Goal: Task Accomplishment & Management: Manage account settings

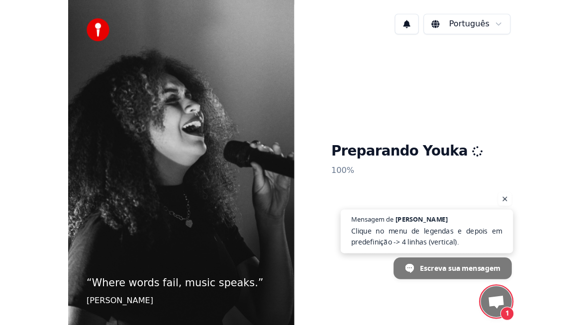
scroll to position [1752, 0]
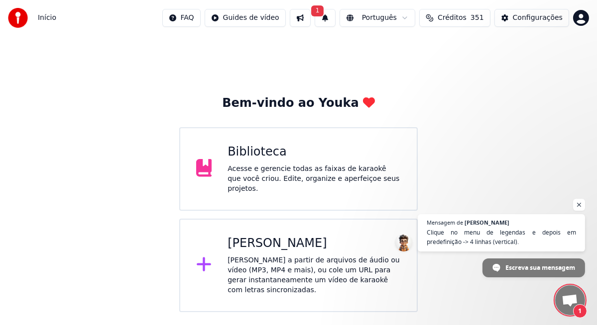
click at [282, 175] on div "Acesse e gerencie todas as faixas de karaokê que você criou. Edite, organize e …" at bounding box center [313, 179] width 173 height 30
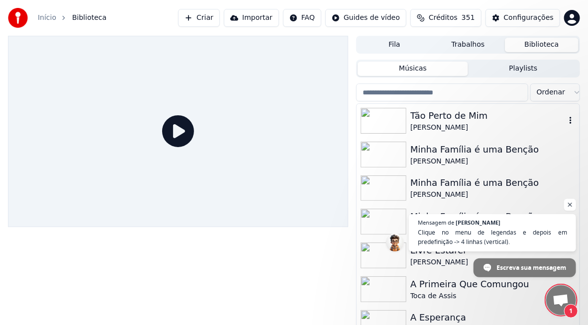
click at [450, 117] on div "Tão Perto de Mim" at bounding box center [488, 116] width 155 height 14
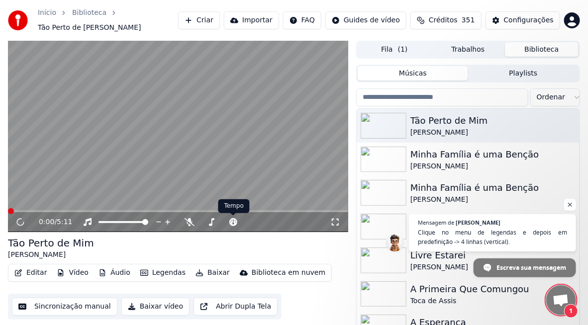
scroll to position [27, 0]
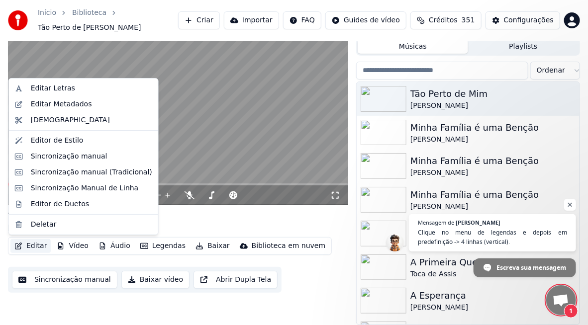
click at [37, 245] on button "Editar" at bounding box center [30, 246] width 40 height 14
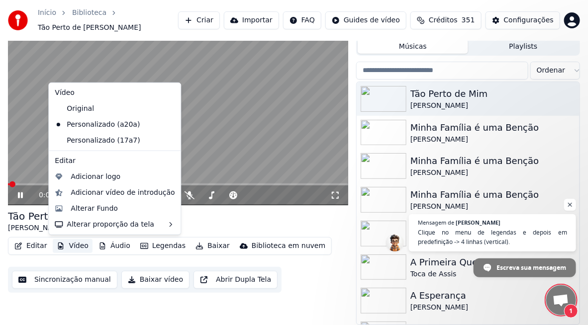
click at [20, 194] on icon at bounding box center [27, 196] width 23 height 8
click at [78, 245] on button "Vídeo" at bounding box center [73, 246] width 40 height 14
click at [97, 139] on div "Personalizado (17a7)" at bounding box center [107, 141] width 113 height 16
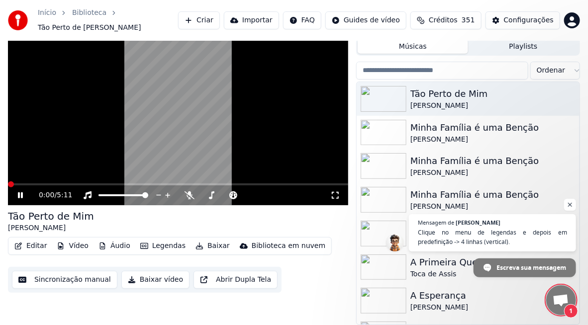
click at [21, 195] on icon at bounding box center [20, 196] width 5 height 6
click at [527, 18] on div "Configurações" at bounding box center [529, 20] width 50 height 10
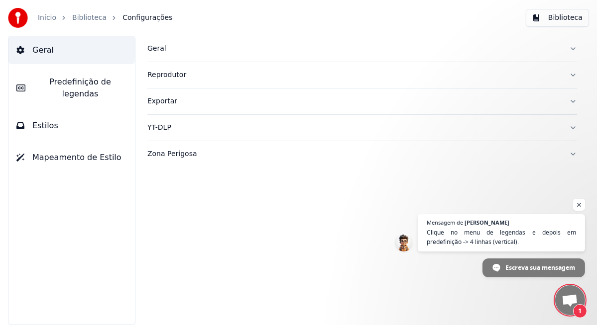
click at [105, 82] on span "Predefinição de legendas" at bounding box center [80, 88] width 94 height 24
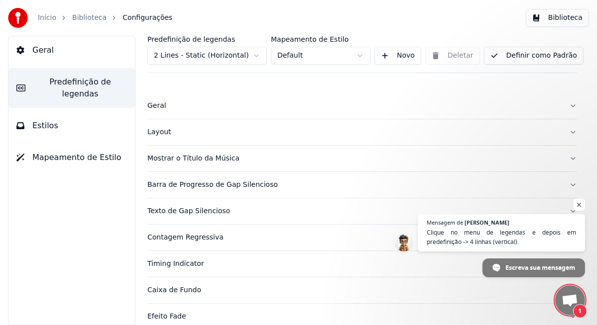
click at [255, 57] on html "Início Biblioteca Configurações Biblioteca Geral Predefinição de legendas Estil…" at bounding box center [298, 162] width 597 height 325
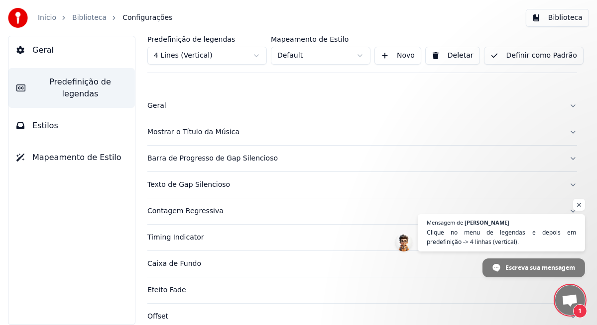
click at [562, 20] on button "Biblioteca" at bounding box center [557, 18] width 63 height 18
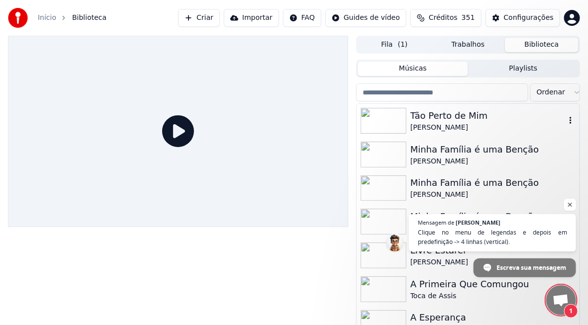
click at [447, 117] on div "Tão Perto de Mim" at bounding box center [488, 116] width 155 height 14
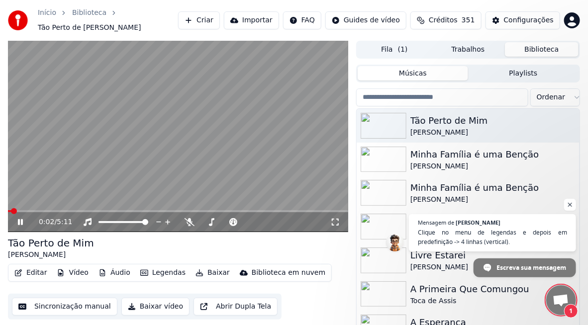
click at [26, 274] on button "Editar" at bounding box center [30, 273] width 40 height 14
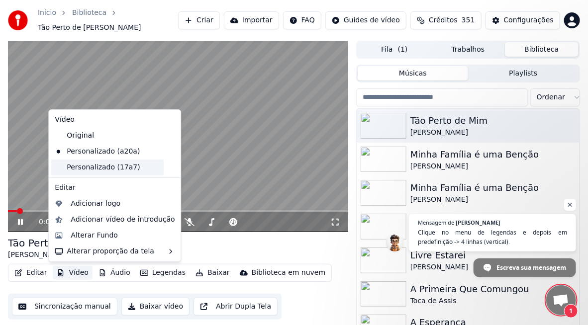
click at [83, 164] on div "Personalizado (17a7)" at bounding box center [107, 168] width 113 height 16
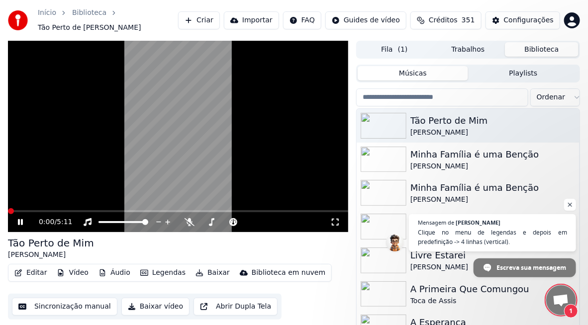
click at [21, 222] on icon at bounding box center [20, 222] width 5 height 6
click at [530, 14] on button "Configurações" at bounding box center [523, 20] width 75 height 18
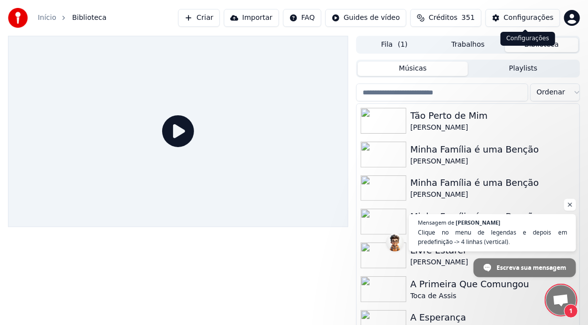
click at [519, 18] on div "Configurações" at bounding box center [529, 18] width 50 height 10
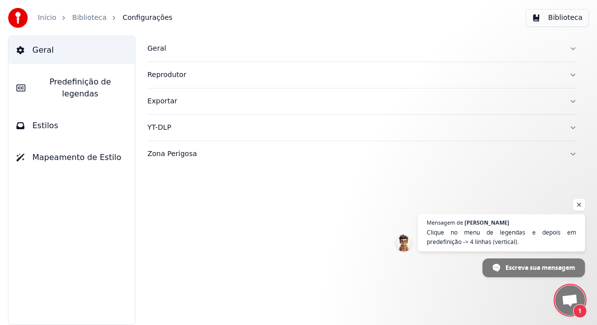
click at [98, 82] on span "Predefinição de legendas" at bounding box center [80, 88] width 94 height 24
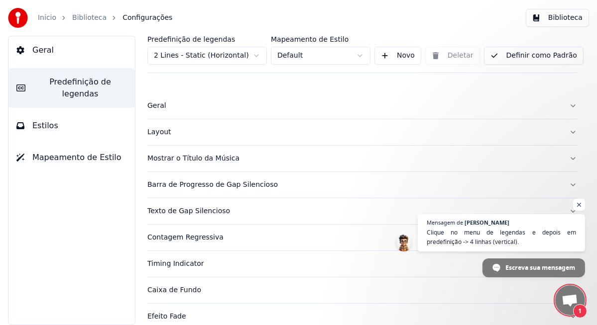
click at [258, 56] on html "Início Biblioteca Configurações Biblioteca Geral Predefinição de legendas Estil…" at bounding box center [298, 162] width 597 height 325
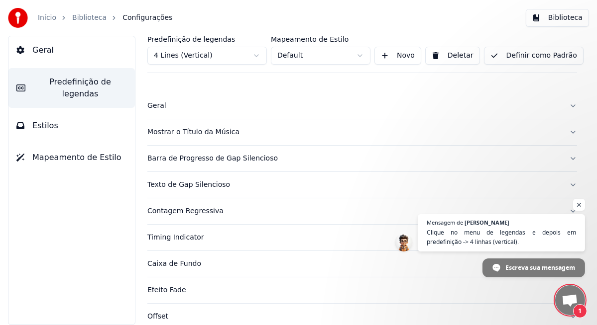
click at [532, 57] on button "Definir como Padrão" at bounding box center [534, 56] width 100 height 18
click at [46, 45] on span "Geral" at bounding box center [42, 50] width 21 height 12
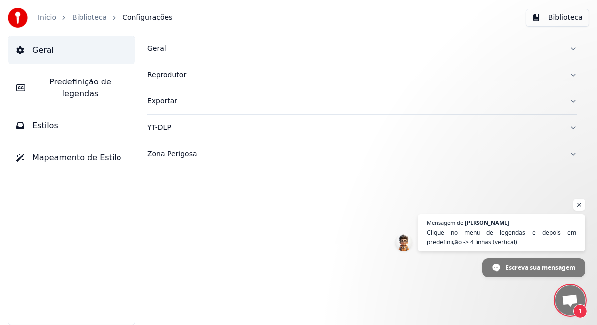
click at [85, 15] on link "Biblioteca" at bounding box center [89, 18] width 34 height 10
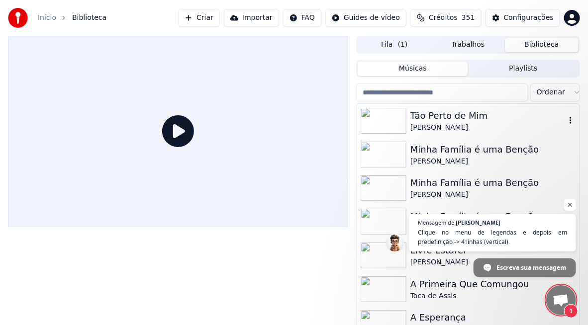
click at [463, 117] on div "Tão Perto de Mim" at bounding box center [488, 116] width 155 height 14
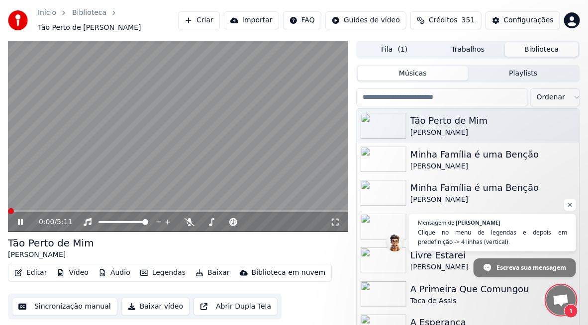
click at [79, 272] on button "Vídeo" at bounding box center [73, 273] width 40 height 14
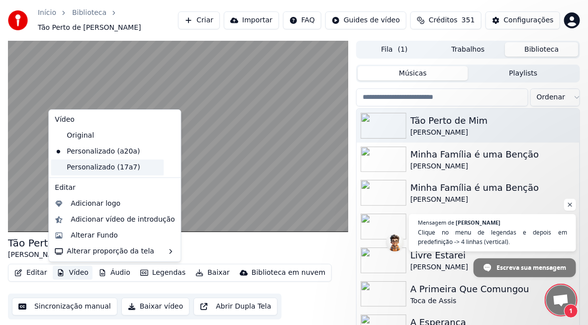
click at [100, 170] on div "Personalizado (17a7)" at bounding box center [107, 168] width 113 height 16
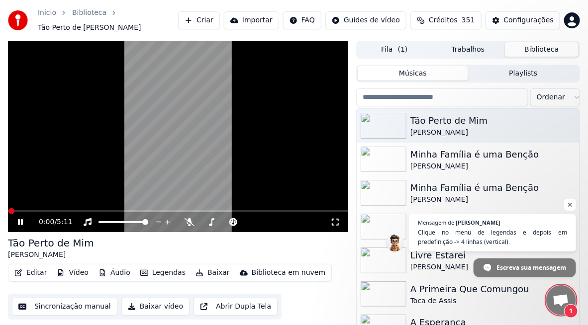
click at [35, 212] on span at bounding box center [178, 212] width 340 height 2
click at [57, 211] on span at bounding box center [178, 212] width 340 height 2
click at [21, 221] on icon at bounding box center [20, 222] width 5 height 6
click at [515, 17] on div "Configurações" at bounding box center [529, 20] width 50 height 10
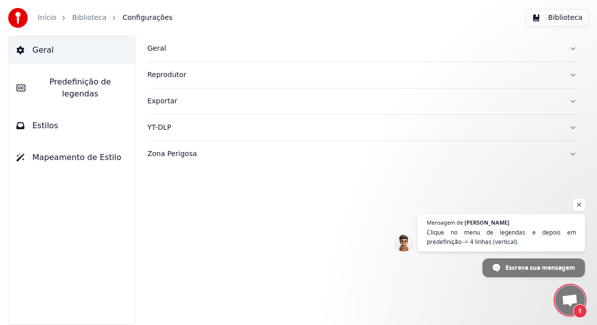
click at [60, 82] on span "Predefinição de legendas" at bounding box center [80, 88] width 94 height 24
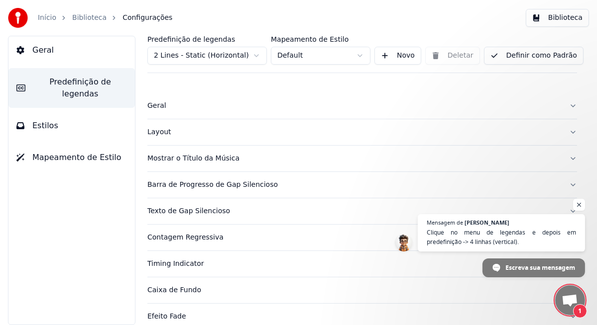
click at [183, 106] on div "Geral" at bounding box center [354, 106] width 414 height 10
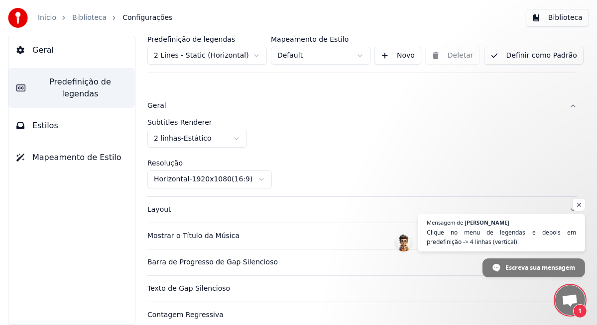
click at [192, 212] on div "Layout" at bounding box center [354, 210] width 414 height 10
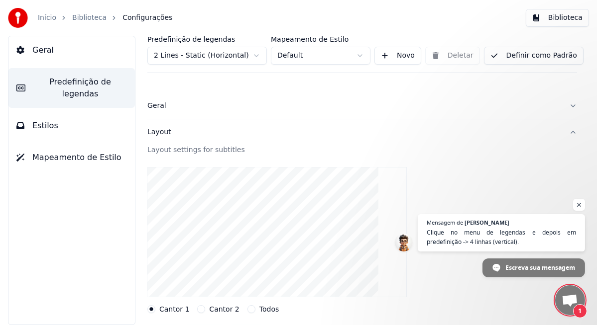
click at [253, 52] on html "Início Biblioteca Configurações Biblioteca Geral Predefinição de legendas Estil…" at bounding box center [298, 162] width 597 height 325
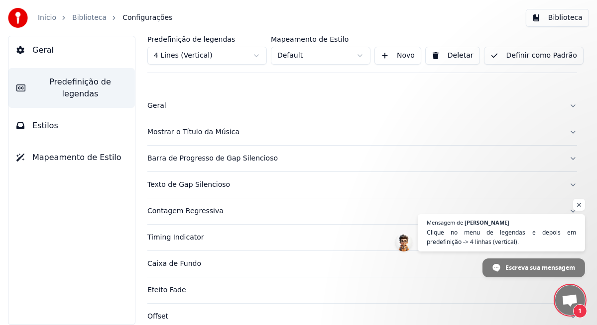
click at [216, 134] on div "Mostrar o Título da Música" at bounding box center [354, 132] width 414 height 10
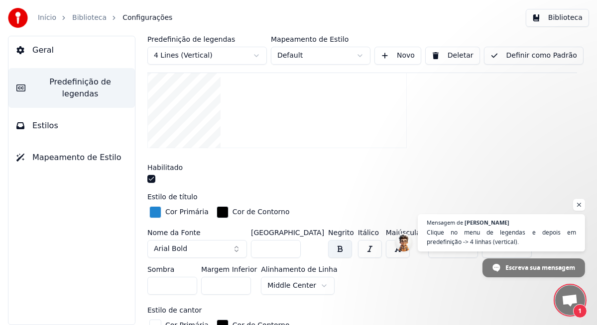
scroll to position [199, 0]
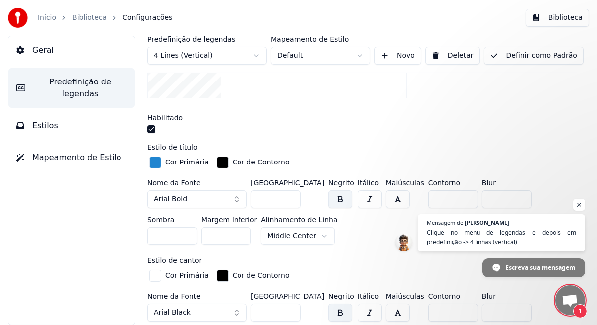
click at [261, 235] on html "Início Biblioteca Configurações Biblioteca Geral Predefinição de legendas Estil…" at bounding box center [298, 162] width 597 height 325
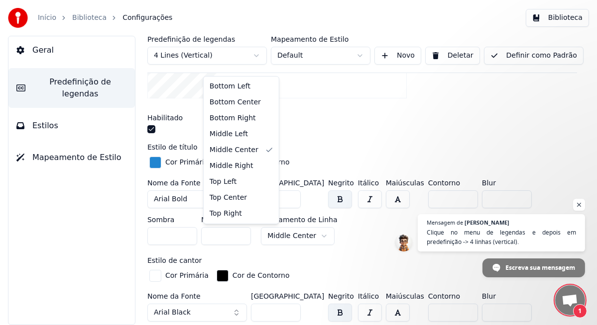
click at [262, 235] on html "Início Biblioteca Configurações Biblioteca Geral Predefinição de legendas Estil…" at bounding box center [298, 162] width 597 height 325
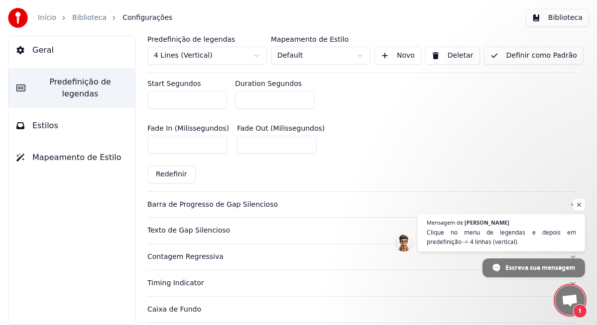
scroll to position [547, 0]
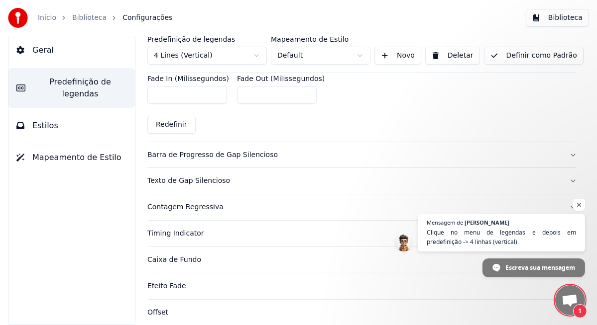
click at [240, 156] on div "Barra de Progresso de Gap Silencioso" at bounding box center [354, 155] width 414 height 10
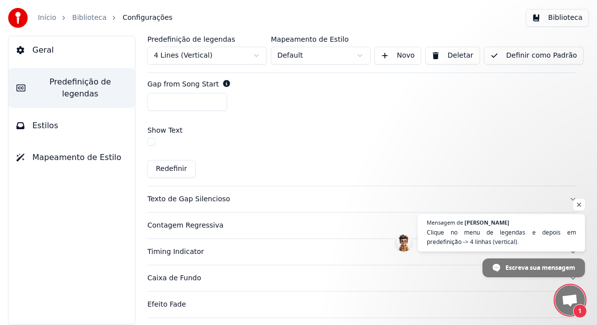
click at [206, 201] on div "Texto de Gap Silencioso" at bounding box center [354, 200] width 414 height 10
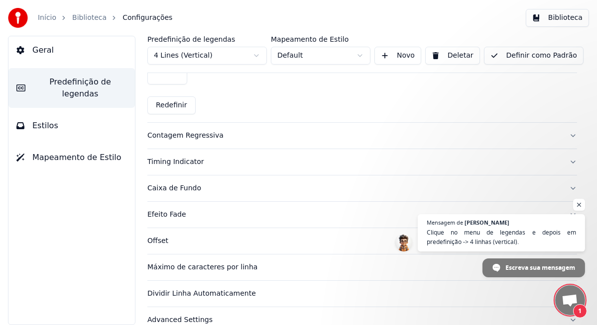
scroll to position [515, 0]
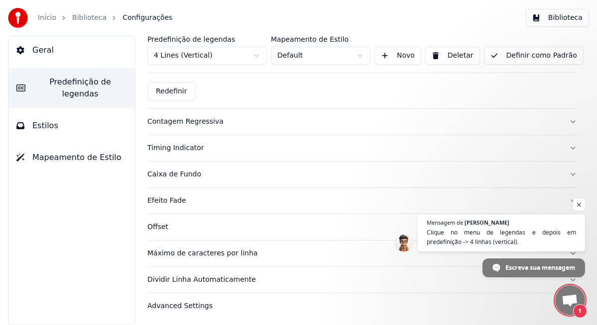
click at [208, 250] on div "Máximo de caracteres por linha" at bounding box center [354, 254] width 414 height 10
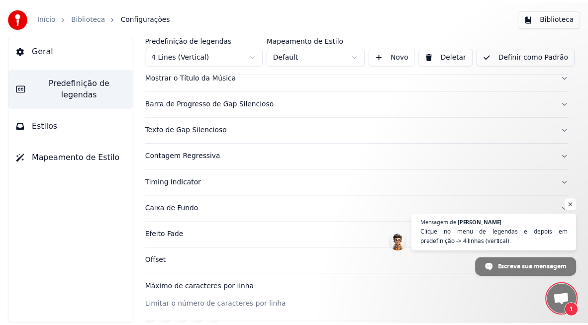
scroll to position [0, 0]
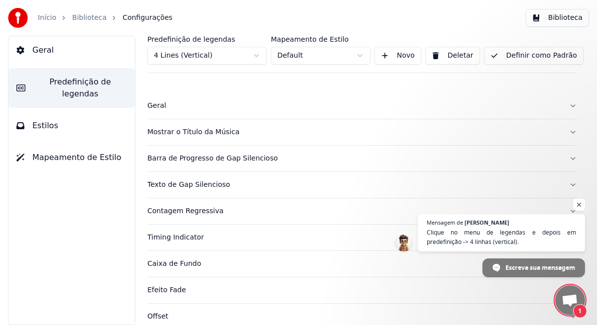
click at [518, 55] on button "Definir como Padrão" at bounding box center [534, 56] width 100 height 18
click at [79, 16] on link "Biblioteca" at bounding box center [89, 18] width 34 height 10
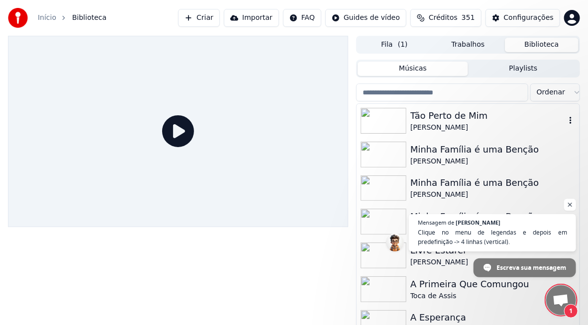
click at [477, 119] on div "Tão Perto de Mim" at bounding box center [488, 116] width 155 height 14
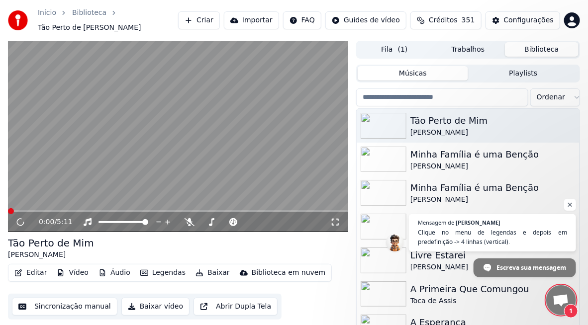
scroll to position [27, 0]
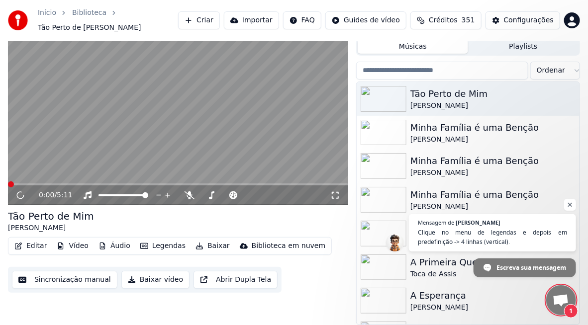
click at [81, 249] on button "Vídeo" at bounding box center [73, 246] width 40 height 14
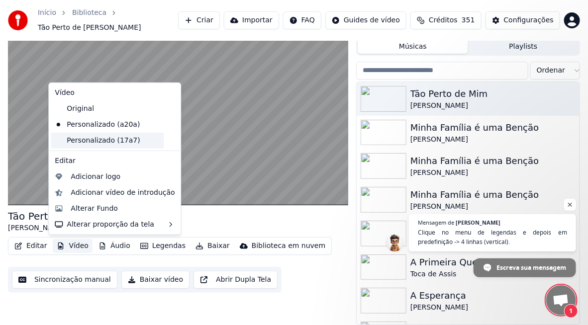
click at [110, 141] on div "Personalizado (17a7)" at bounding box center [107, 141] width 113 height 16
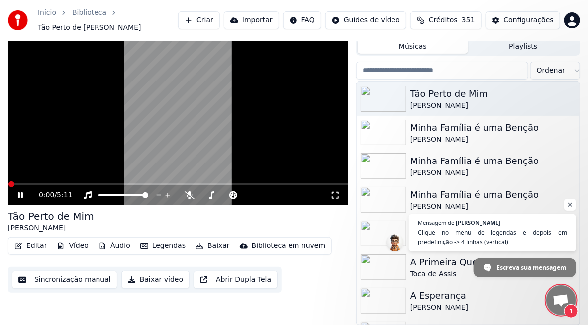
click at [71, 246] on button "Vídeo" at bounding box center [73, 246] width 40 height 14
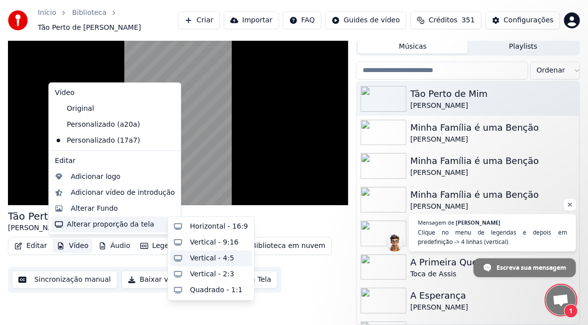
click at [213, 255] on div "Vertical - 4:5" at bounding box center [212, 259] width 44 height 10
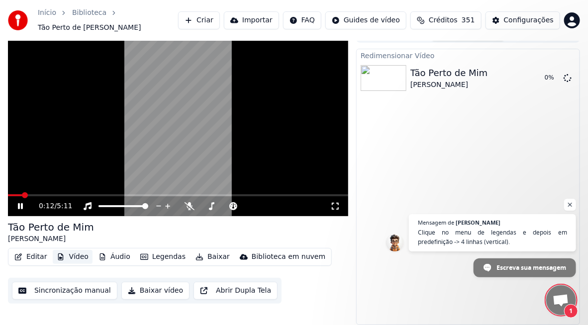
scroll to position [15, 0]
click at [480, 167] on div "Redimensionar Vídeo Tão Perto de [PERSON_NAME] 0 %" at bounding box center [468, 187] width 224 height 277
click at [565, 202] on span "Bate-papo aberto" at bounding box center [570, 205] width 12 height 12
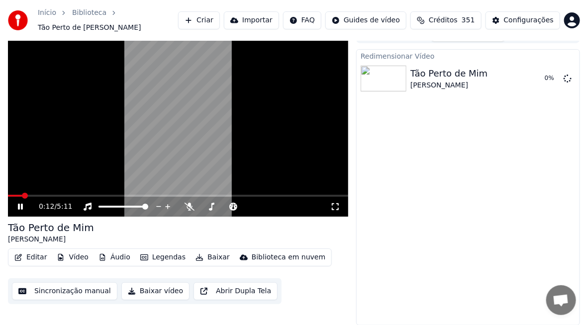
click at [21, 210] on icon at bounding box center [20, 207] width 5 height 6
click at [490, 74] on div "Tão Perto de [PERSON_NAME]" at bounding box center [468, 79] width 114 height 24
click at [21, 208] on icon at bounding box center [20, 207] width 6 height 7
click at [20, 206] on icon at bounding box center [27, 207] width 23 height 8
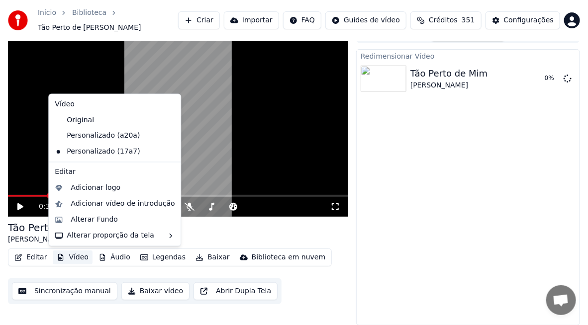
click at [80, 260] on button "Vídeo" at bounding box center [73, 258] width 40 height 14
click at [100, 119] on div "Original" at bounding box center [107, 120] width 113 height 16
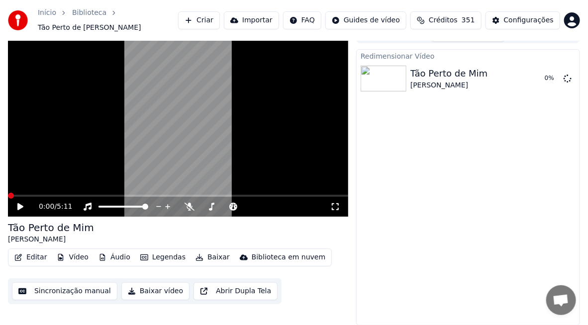
click at [17, 206] on icon at bounding box center [27, 207] width 23 height 8
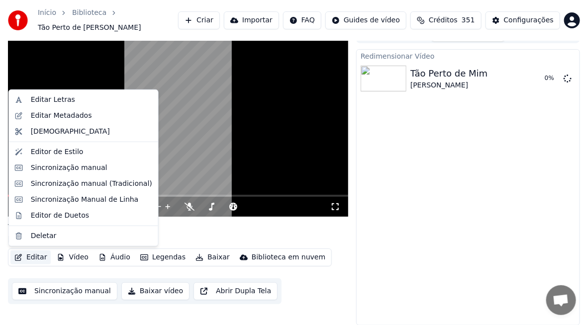
click at [34, 260] on button "Editar" at bounding box center [30, 258] width 40 height 14
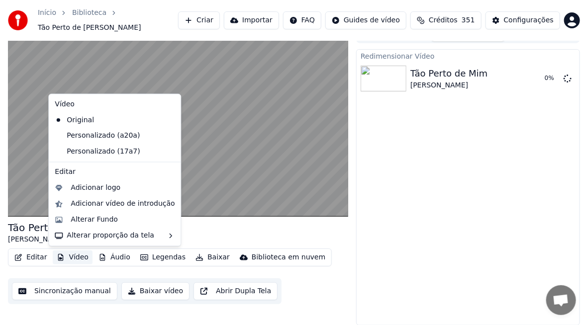
click at [74, 259] on button "Vídeo" at bounding box center [73, 258] width 40 height 14
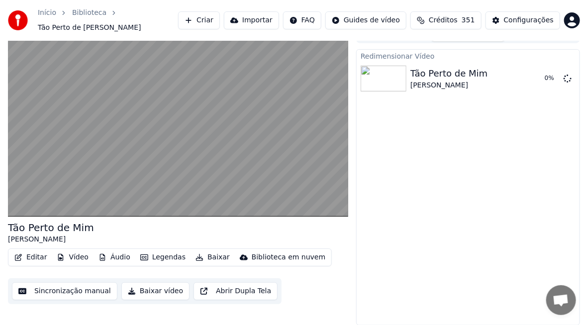
click at [74, 259] on button "Vídeo" at bounding box center [73, 258] width 40 height 14
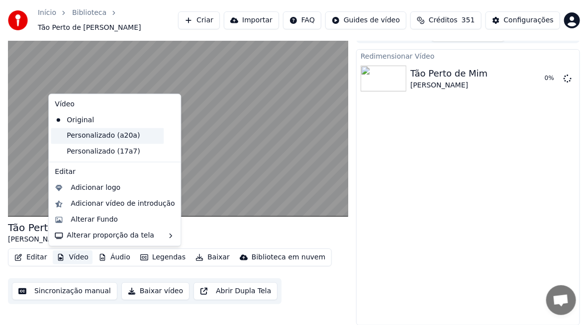
click at [107, 137] on div "Personalizado (a20a)" at bounding box center [107, 136] width 113 height 16
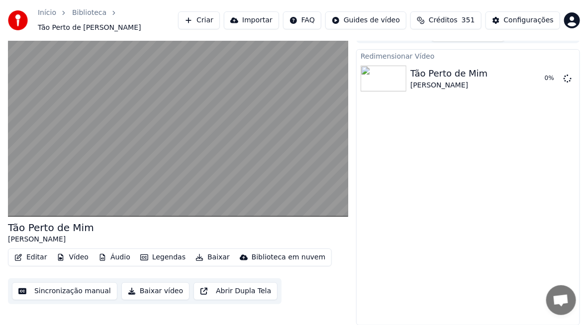
click at [111, 258] on button "Áudio" at bounding box center [115, 258] width 40 height 14
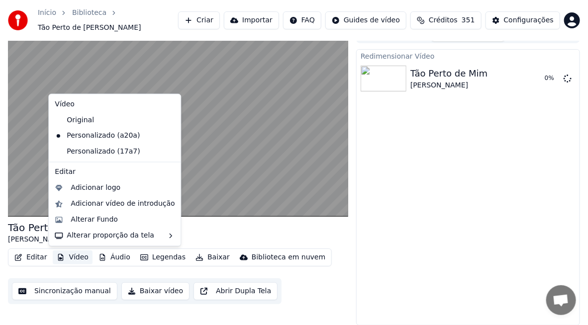
click at [82, 260] on button "Vídeo" at bounding box center [73, 258] width 40 height 14
click at [107, 153] on div "Personalizado (17a7)" at bounding box center [107, 152] width 113 height 16
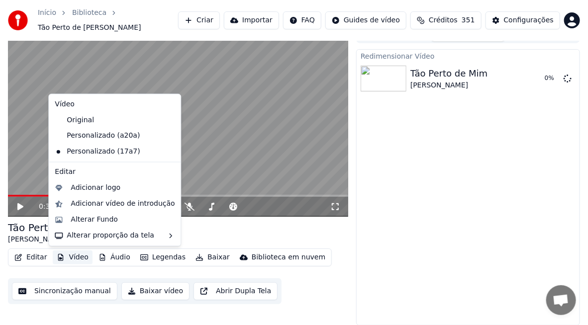
click at [75, 258] on button "Vídeo" at bounding box center [73, 258] width 40 height 14
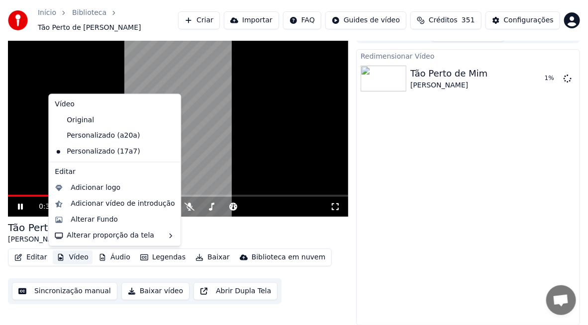
click at [366, 164] on div "Redimensionar Vídeo Tão Perto de [PERSON_NAME] 1 %" at bounding box center [468, 187] width 224 height 277
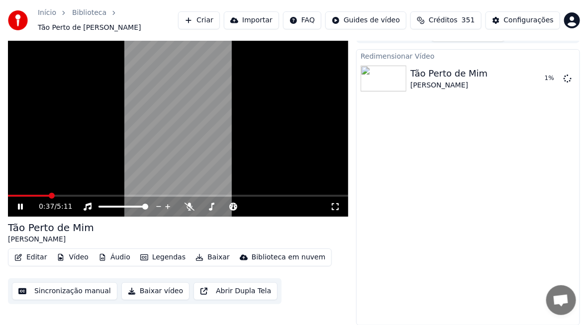
click at [23, 204] on icon at bounding box center [27, 207] width 23 height 8
click at [571, 20] on html "Início Biblioteca Tão Perto de Mim • [PERSON_NAME] Criar Importar FAQ Guides de…" at bounding box center [294, 147] width 588 height 325
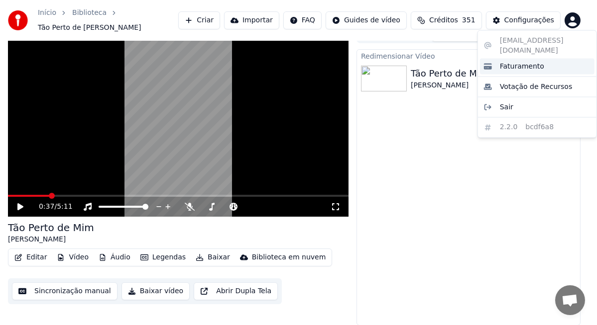
click at [515, 61] on span "Faturamento" at bounding box center [522, 66] width 44 height 10
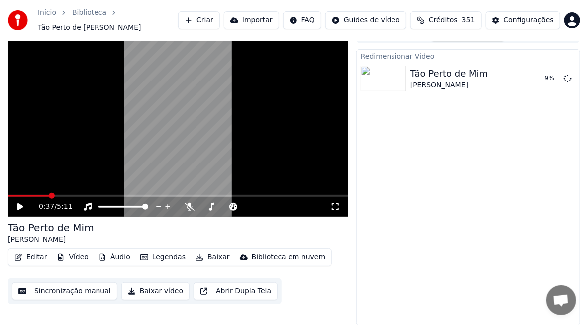
click at [564, 293] on span "Bate-papo aberto" at bounding box center [561, 301] width 30 height 30
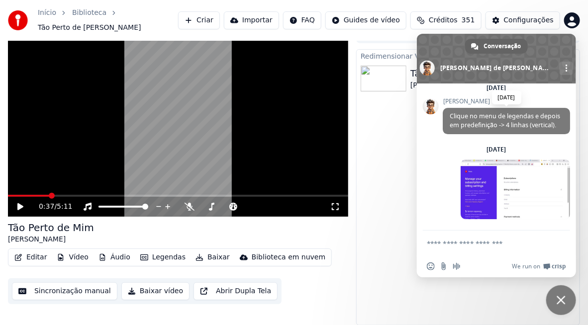
scroll to position [2591, 0]
click at [491, 246] on textarea "Escreva sua mensagem..." at bounding box center [485, 243] width 117 height 9
click at [490, 248] on textarea "Escreva sua mensagem..." at bounding box center [485, 243] width 117 height 9
click at [465, 234] on form at bounding box center [485, 244] width 117 height 27
click at [469, 244] on textarea "Escreva sua mensagem..." at bounding box center [485, 243] width 117 height 9
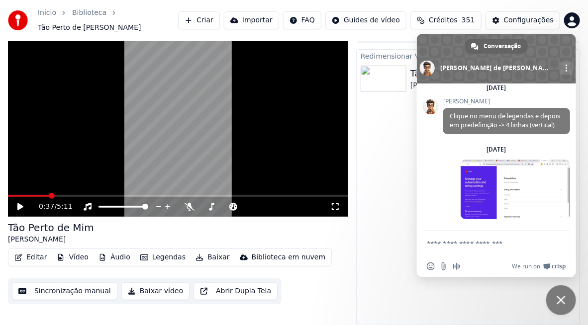
click at [469, 244] on textarea "Escreva sua mensagem..." at bounding box center [485, 243] width 117 height 9
click at [516, 194] on span at bounding box center [515, 190] width 109 height 60
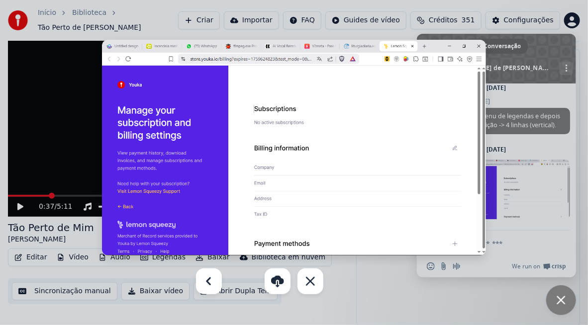
click at [480, 47] on img at bounding box center [294, 148] width 384 height 216
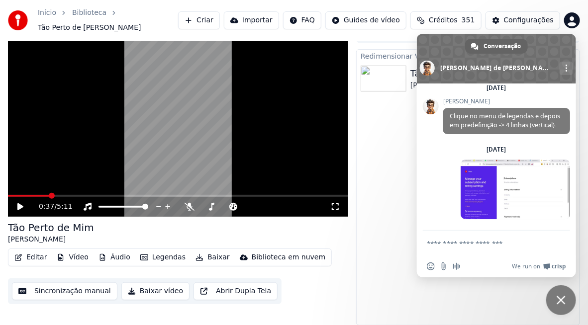
click at [462, 243] on textarea "Escreva sua mensagem..." at bounding box center [485, 243] width 117 height 9
click at [559, 308] on span "Bate-papo" at bounding box center [561, 301] width 30 height 30
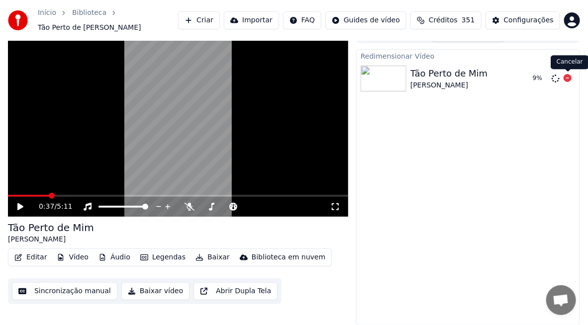
click at [569, 77] on icon at bounding box center [568, 78] width 8 height 8
click at [533, 20] on div "Configurações" at bounding box center [529, 20] width 50 height 10
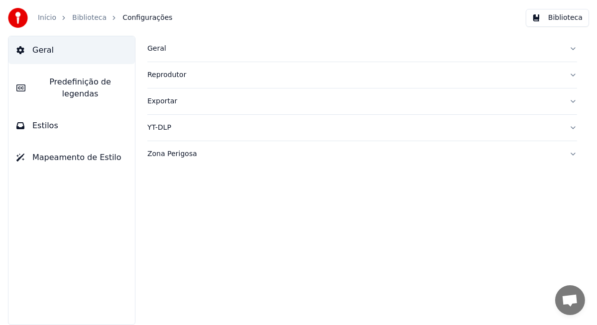
click at [43, 80] on span "Predefinição de legendas" at bounding box center [80, 88] width 94 height 24
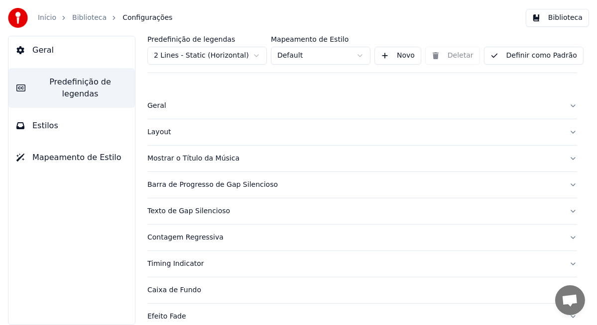
click at [45, 20] on link "Início" at bounding box center [47, 18] width 18 height 10
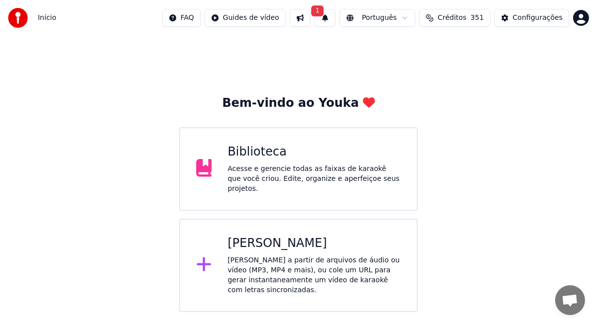
click at [292, 151] on div "Biblioteca" at bounding box center [313, 152] width 173 height 16
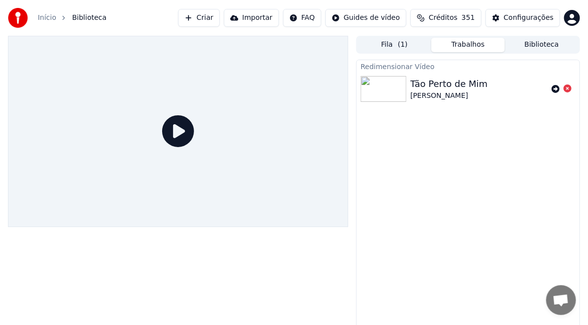
click at [172, 125] on icon at bounding box center [178, 131] width 32 height 32
click at [170, 139] on icon at bounding box center [178, 131] width 32 height 32
click at [405, 45] on span "( 1 )" at bounding box center [403, 45] width 10 height 10
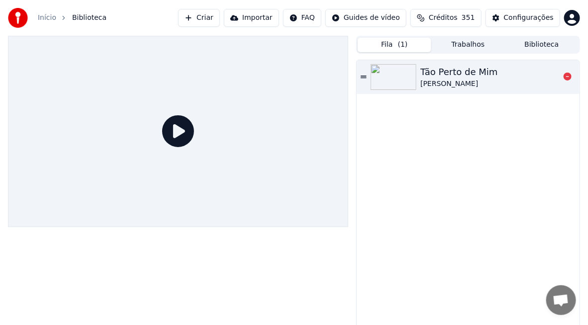
click at [391, 76] on img at bounding box center [394, 77] width 46 height 26
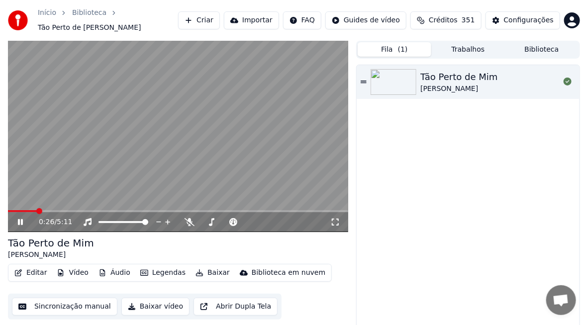
click at [73, 274] on button "Vídeo" at bounding box center [73, 273] width 40 height 14
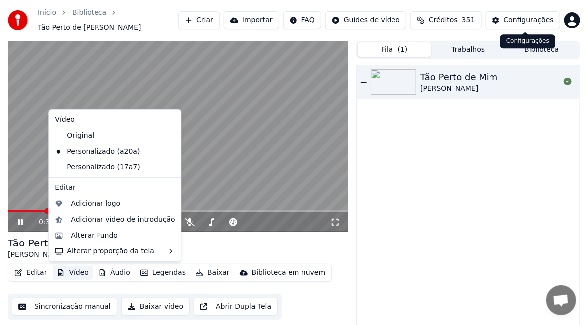
click at [529, 21] on div "Configurações" at bounding box center [529, 20] width 50 height 10
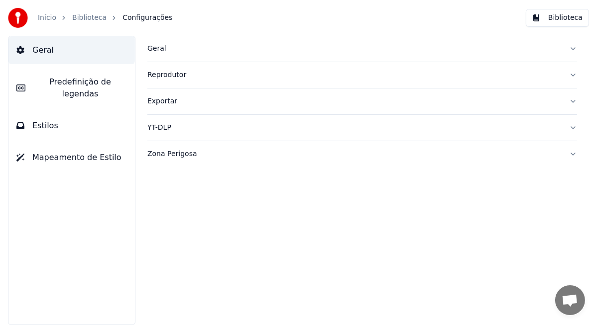
click at [50, 84] on span "Predefinição de legendas" at bounding box center [80, 88] width 94 height 24
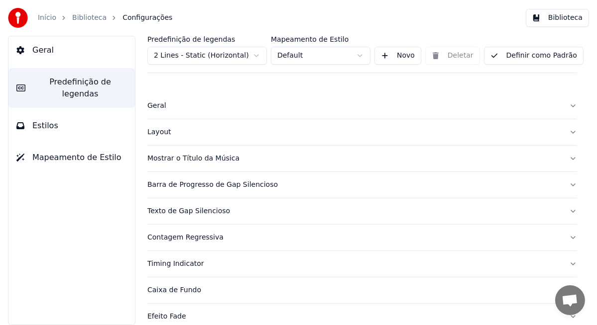
click at [252, 56] on html "Início Biblioteca Configurações Biblioteca Geral Predefinição de legendas Estil…" at bounding box center [298, 162] width 597 height 325
click at [537, 55] on button "Definir como Padrão" at bounding box center [534, 56] width 100 height 18
click at [43, 14] on link "Início" at bounding box center [47, 18] width 18 height 10
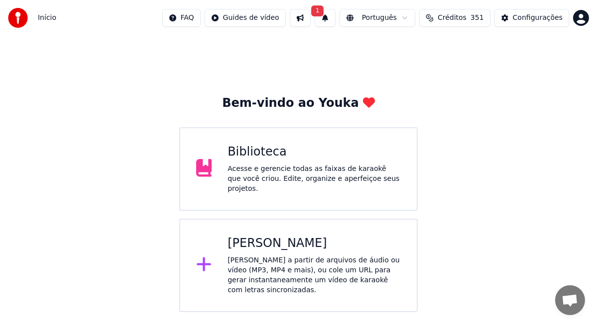
click at [288, 177] on div "Acesse e gerencie todas as faixas de karaokê que você criou. Edite, organize e …" at bounding box center [313, 179] width 173 height 30
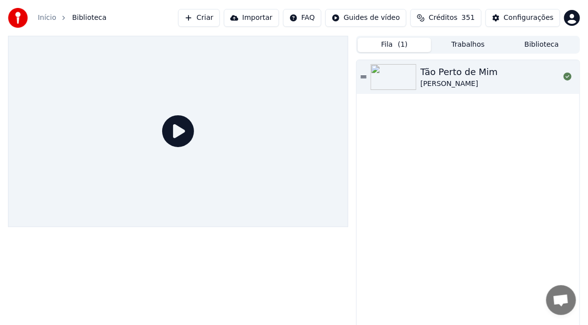
click at [181, 128] on icon at bounding box center [178, 131] width 32 height 32
click at [372, 42] on button "Fila ( 1 )" at bounding box center [395, 45] width 74 height 14
click at [483, 41] on button "Trabalhos" at bounding box center [468, 45] width 74 height 14
click at [383, 42] on button "Fila ( 1 )" at bounding box center [395, 45] width 74 height 14
click at [441, 68] on div "Tão Perto de Mim" at bounding box center [459, 72] width 77 height 14
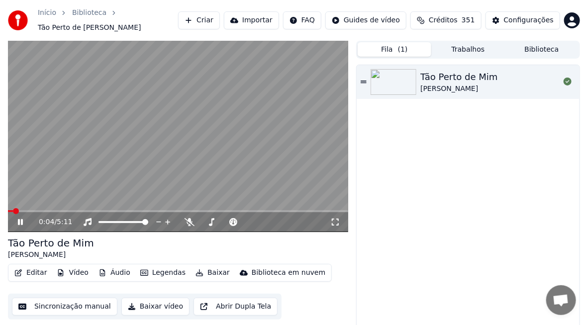
click at [56, 211] on span at bounding box center [178, 212] width 340 height 2
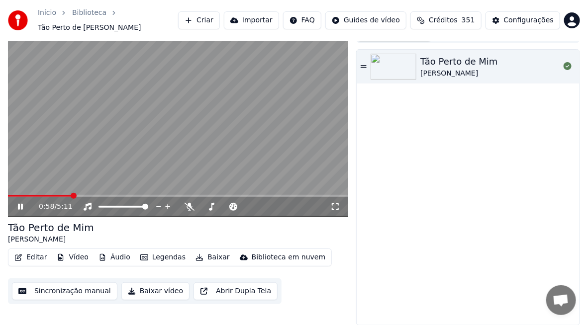
click at [21, 206] on icon at bounding box center [20, 207] width 5 height 6
click at [47, 12] on link "Início" at bounding box center [47, 13] width 18 height 10
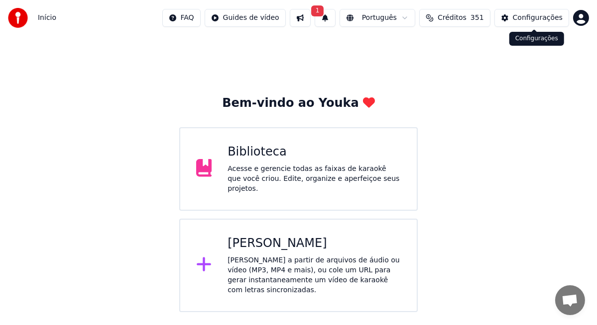
click at [536, 16] on div "Configurações" at bounding box center [538, 18] width 50 height 10
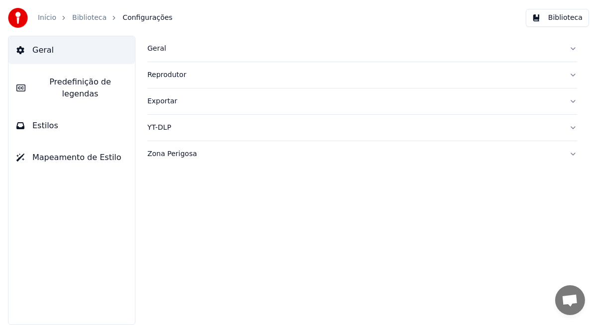
click at [59, 78] on span "Predefinição de legendas" at bounding box center [80, 88] width 94 height 24
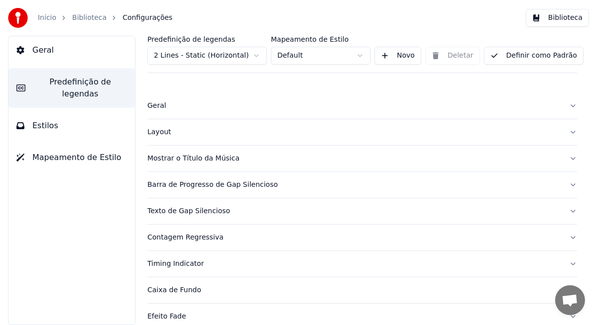
click at [180, 132] on div "Layout" at bounding box center [354, 132] width 414 height 10
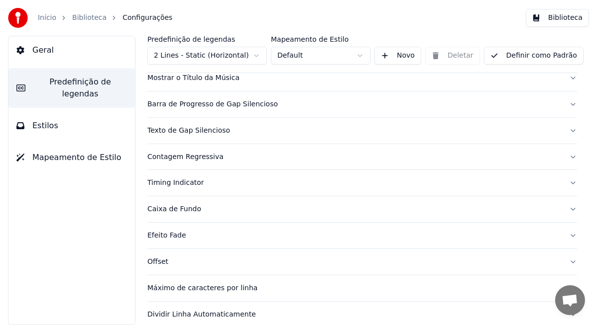
scroll to position [433, 0]
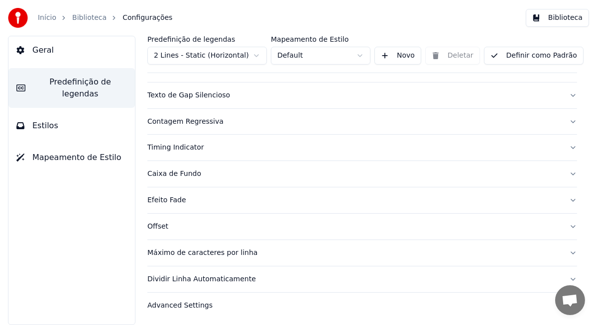
click at [208, 253] on div "Máximo de caracteres por linha" at bounding box center [354, 253] width 414 height 10
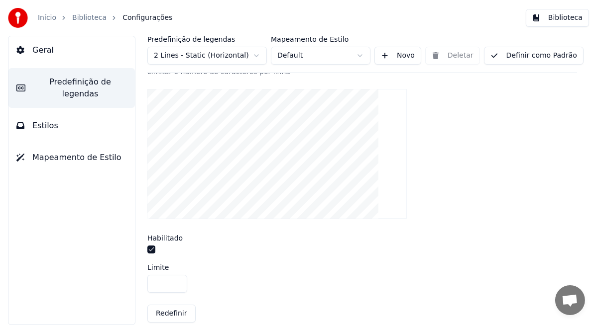
scroll to position [380, 0]
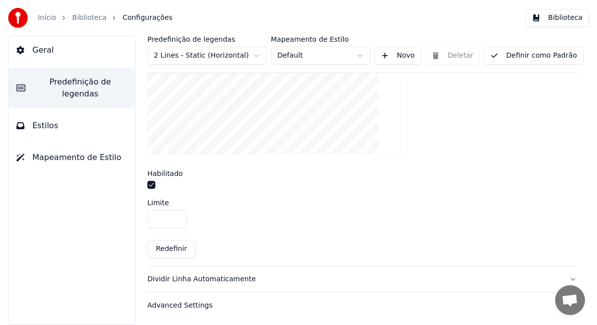
click at [161, 216] on input "**" at bounding box center [167, 220] width 40 height 18
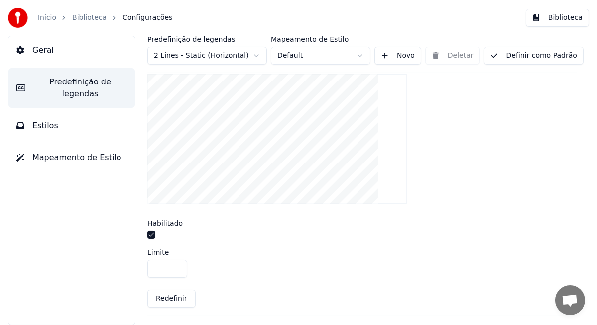
click at [176, 266] on input "*" at bounding box center [167, 269] width 40 height 18
click at [175, 266] on input "*" at bounding box center [167, 269] width 40 height 18
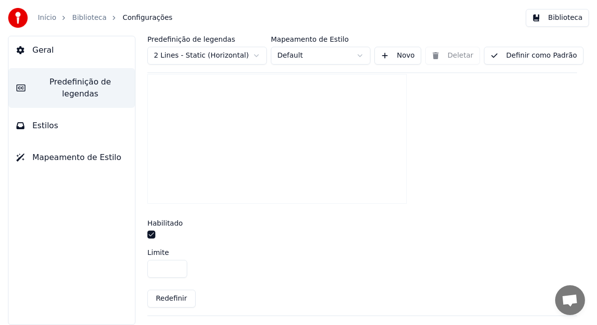
click at [175, 266] on input "*" at bounding box center [167, 269] width 40 height 18
type input "*"
click at [175, 266] on input "*" at bounding box center [167, 269] width 40 height 18
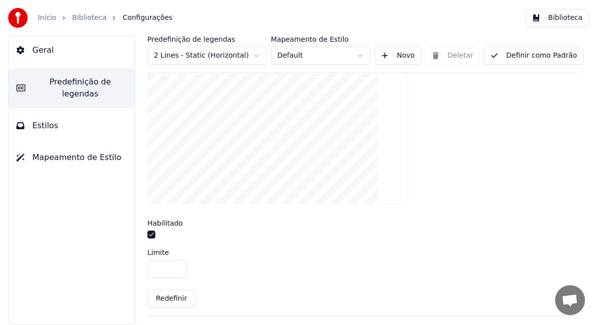
click at [519, 56] on button "Definir como Padrão" at bounding box center [534, 56] width 100 height 18
click at [49, 18] on link "Início" at bounding box center [47, 18] width 18 height 10
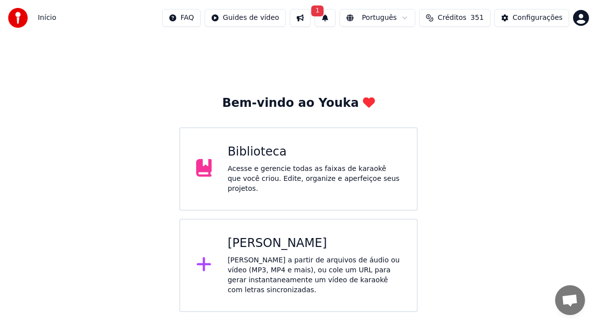
click at [281, 181] on div "Acesse e gerencie todas as faixas de karaokê que você criou. Edite, organize e …" at bounding box center [313, 179] width 173 height 30
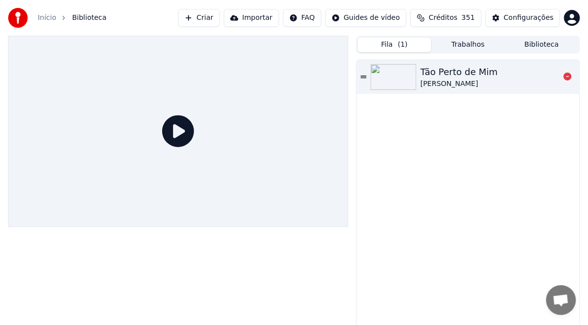
click at [403, 78] on img at bounding box center [394, 77] width 46 height 26
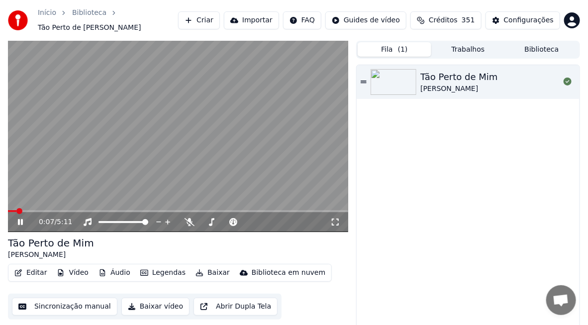
click at [21, 220] on icon at bounding box center [20, 222] width 5 height 6
click at [523, 25] on div "Configurações" at bounding box center [529, 20] width 50 height 10
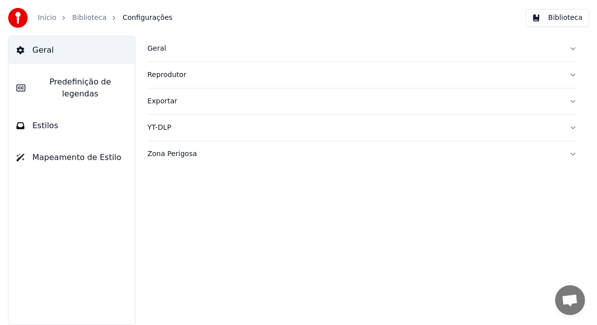
click at [75, 95] on button "Predefinição de legendas" at bounding box center [71, 88] width 126 height 40
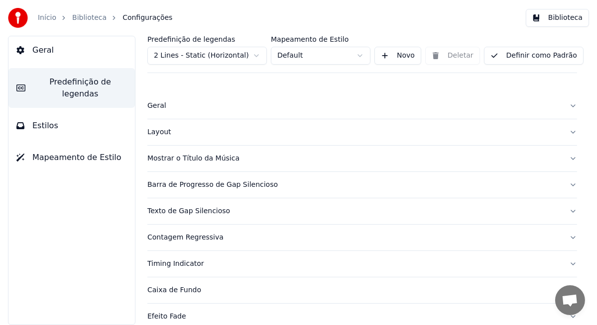
click at [178, 133] on div "Layout" at bounding box center [354, 132] width 414 height 10
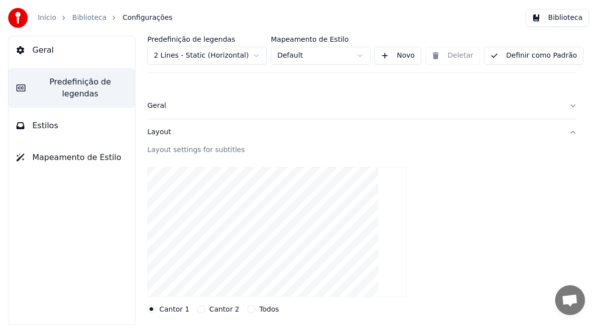
click at [152, 107] on div "Geral" at bounding box center [354, 106] width 414 height 10
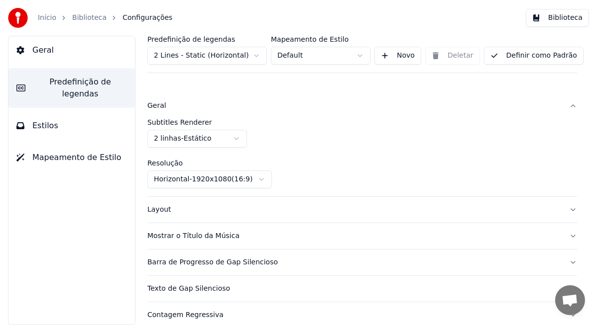
scroll to position [100, 0]
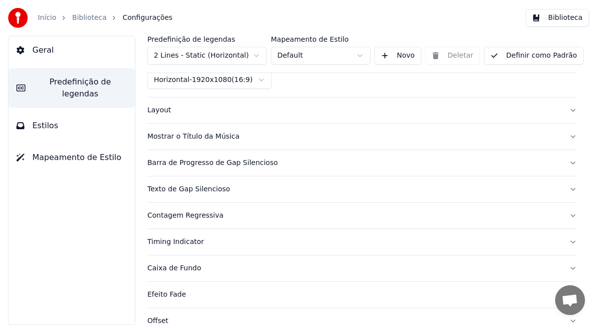
click at [197, 136] on div "Mostrar o Título da Música" at bounding box center [354, 137] width 414 height 10
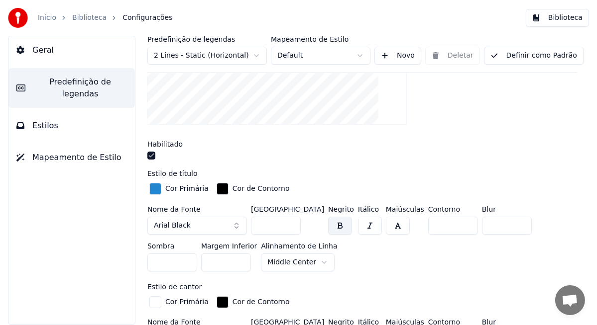
scroll to position [149, 0]
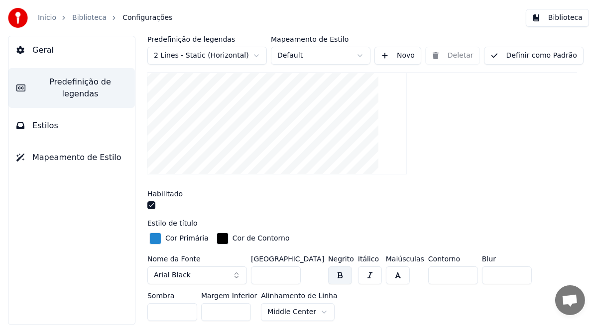
click at [272, 274] on input "***" at bounding box center [276, 276] width 50 height 18
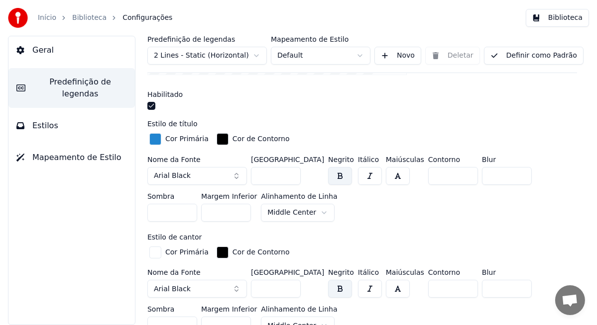
scroll to position [299, 0]
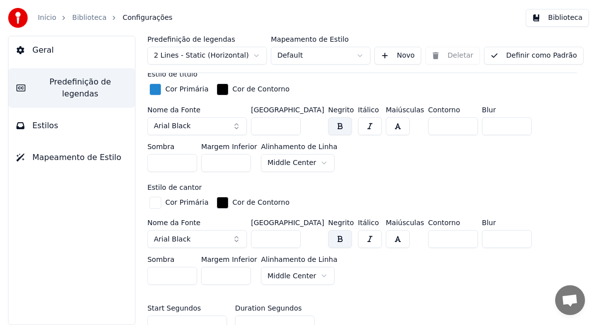
type input "***"
click at [270, 238] on input "***" at bounding box center [276, 239] width 50 height 18
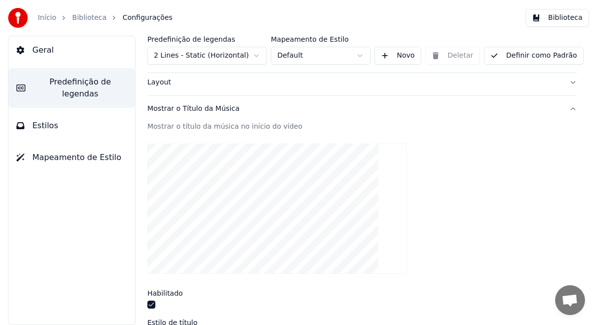
scroll to position [0, 0]
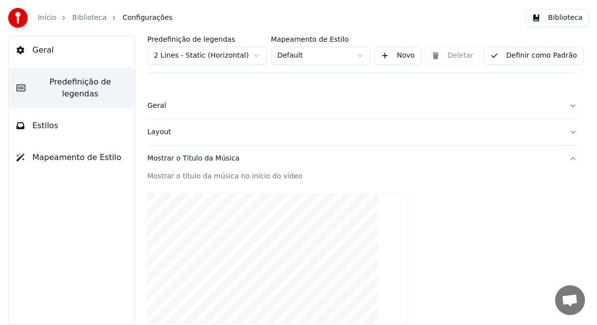
type input "***"
click at [527, 50] on button "Definir como Padrão" at bounding box center [534, 56] width 100 height 18
click at [46, 18] on link "Início" at bounding box center [47, 18] width 18 height 10
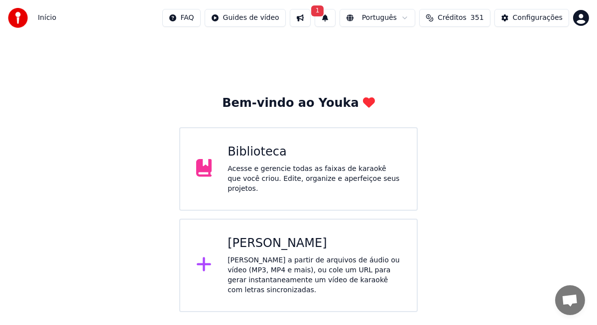
click at [245, 170] on div "Acesse e gerencie todas as faixas de karaokê que você criou. Edite, organize e …" at bounding box center [313, 179] width 173 height 30
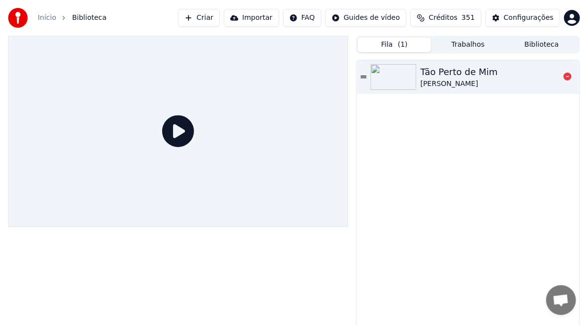
click at [437, 79] on div "[PERSON_NAME]" at bounding box center [459, 84] width 77 height 10
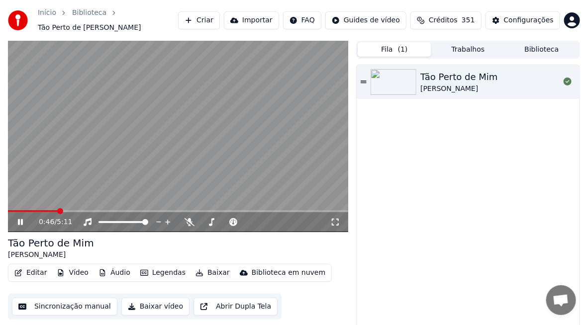
click at [21, 222] on icon at bounding box center [20, 222] width 5 height 6
click at [520, 21] on div "Configurações" at bounding box center [529, 20] width 50 height 10
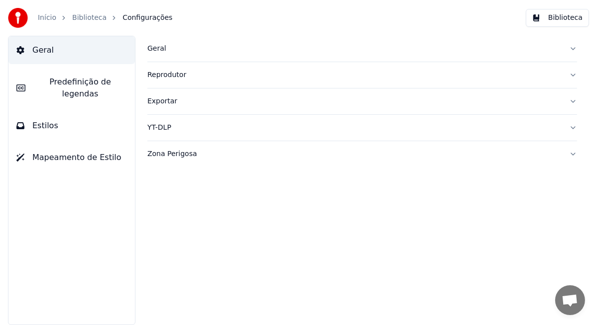
click at [69, 88] on span "Predefinição de legendas" at bounding box center [80, 88] width 94 height 24
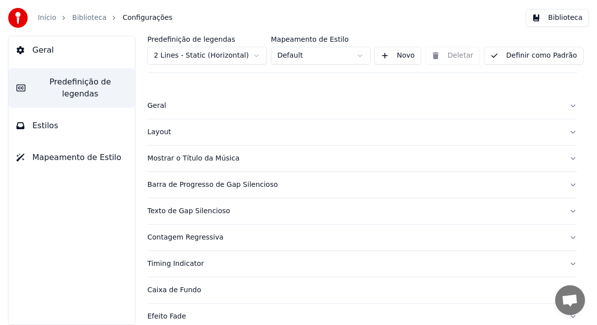
click at [177, 135] on div "Layout" at bounding box center [354, 132] width 414 height 10
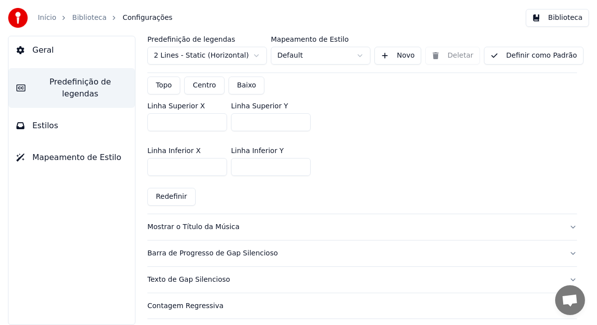
scroll to position [299, 0]
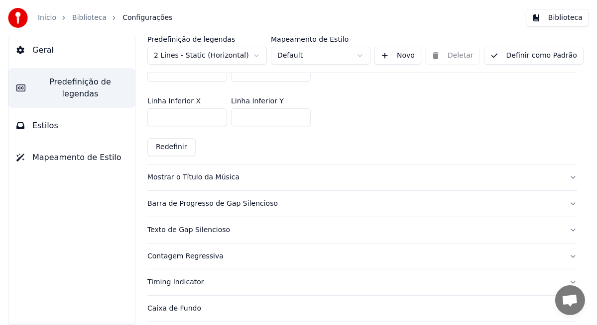
click at [194, 232] on div "Texto de Gap Silencioso" at bounding box center [354, 230] width 414 height 10
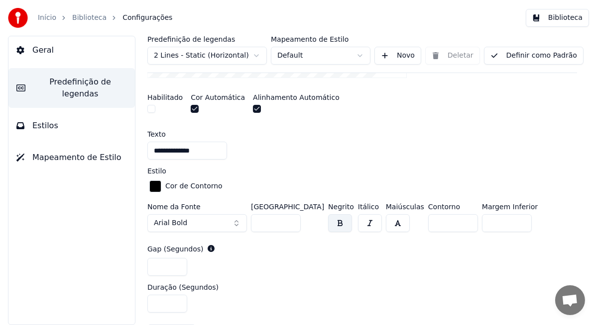
scroll to position [348, 0]
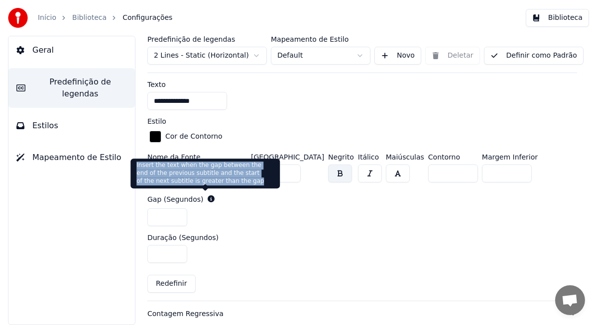
drag, startPoint x: 136, startPoint y: 167, endPoint x: 251, endPoint y: 185, distance: 115.9
click at [251, 185] on div "Insert the text when the gap between the end of the previous subtitle and the s…" at bounding box center [204, 174] width 149 height 30
copy span "Insert the text when the gap between the end of the previous subtitle and the s…"
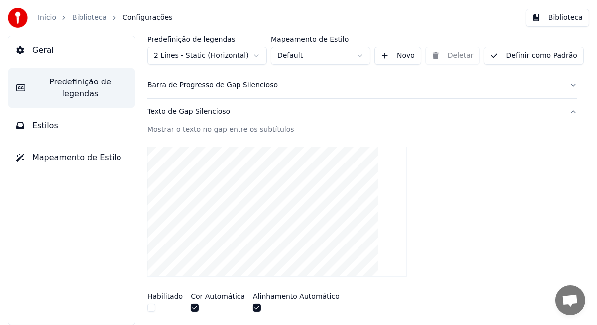
scroll to position [0, 0]
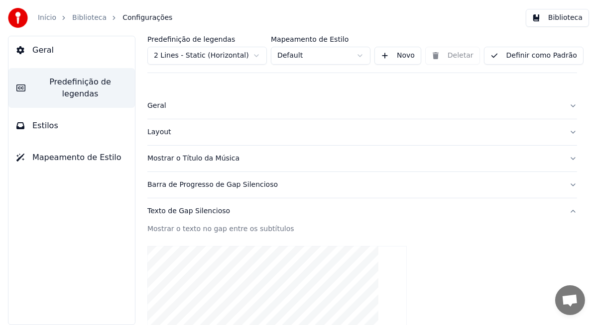
drag, startPoint x: 156, startPoint y: 129, endPoint x: 163, endPoint y: 135, distance: 8.8
click at [156, 130] on div "Layout" at bounding box center [354, 132] width 414 height 10
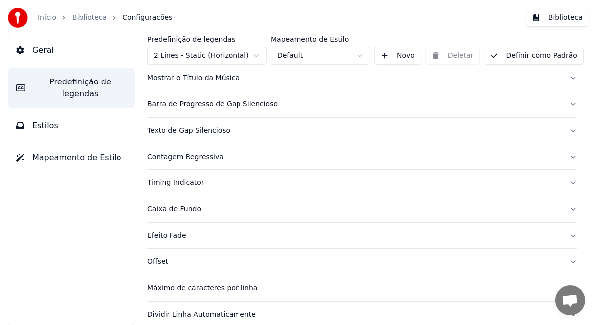
scroll to position [433, 0]
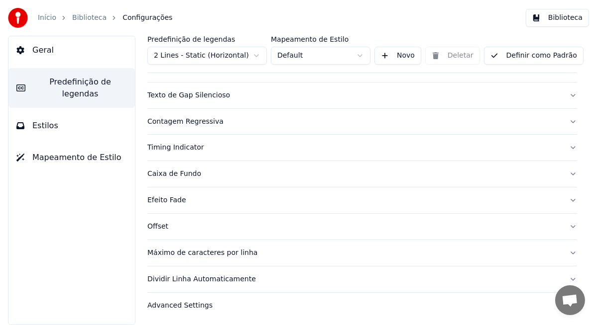
click at [231, 251] on div "Máximo de caracteres por linha" at bounding box center [354, 253] width 414 height 10
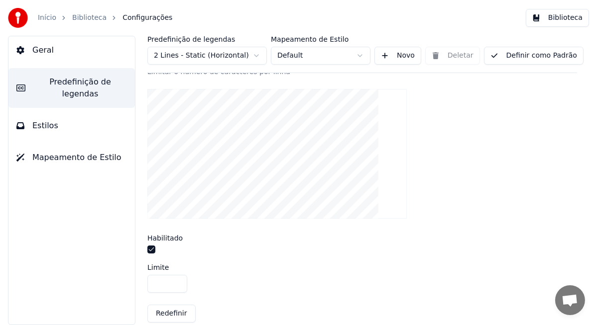
scroll to position [380, 0]
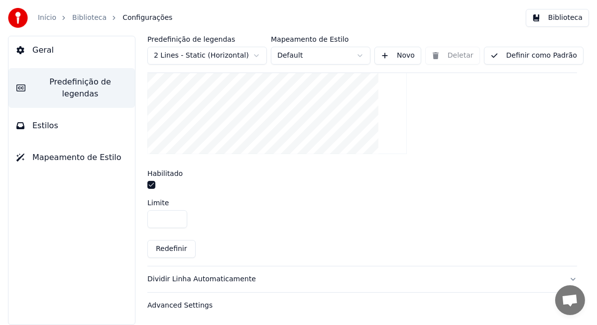
click at [177, 215] on input "**" at bounding box center [167, 220] width 40 height 18
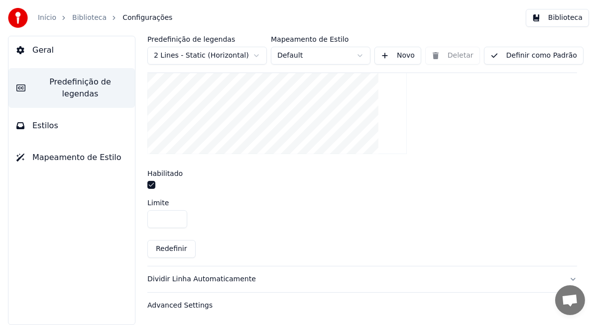
click at [177, 214] on input "**" at bounding box center [167, 220] width 40 height 18
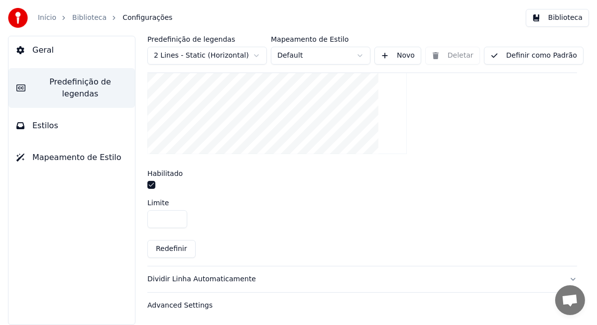
click at [177, 214] on input "**" at bounding box center [167, 220] width 40 height 18
click at [168, 250] on button "Redefinir" at bounding box center [171, 249] width 48 height 18
click at [177, 220] on input "**" at bounding box center [167, 220] width 40 height 18
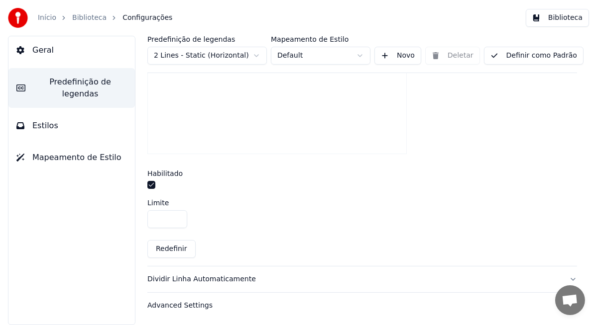
click at [177, 220] on input "**" at bounding box center [167, 220] width 40 height 18
type input "**"
click at [177, 220] on input "**" at bounding box center [167, 220] width 40 height 18
click at [199, 276] on div "Dividir Linha Automaticamente" at bounding box center [354, 280] width 414 height 10
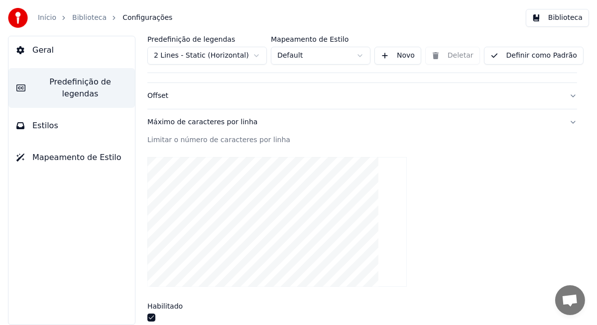
scroll to position [234, 0]
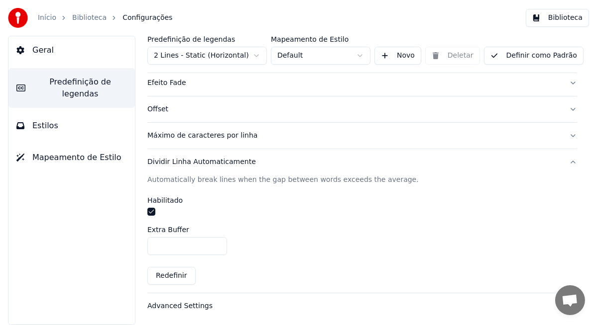
click at [166, 246] on input "***" at bounding box center [187, 246] width 80 height 18
click at [214, 246] on input "*" at bounding box center [187, 246] width 80 height 18
click at [217, 242] on input "*" at bounding box center [187, 246] width 80 height 18
type input "*"
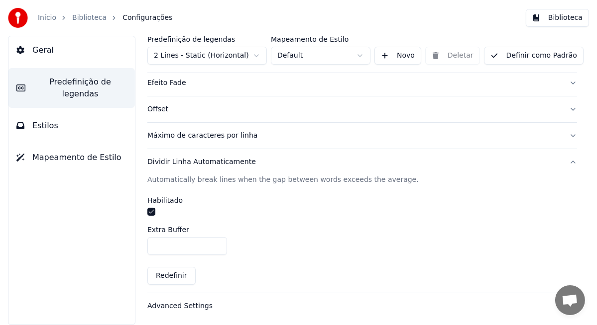
click at [217, 242] on input "*" at bounding box center [187, 246] width 80 height 18
click at [523, 55] on button "Definir como Padrão" at bounding box center [534, 56] width 100 height 18
click at [50, 21] on link "Início" at bounding box center [47, 18] width 18 height 10
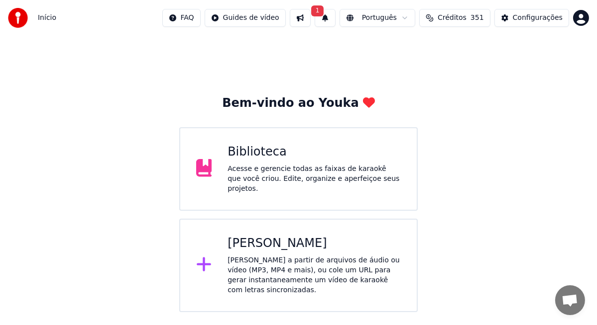
click at [287, 169] on div "Acesse e gerencie todas as faixas de karaokê que você criou. Edite, organize e …" at bounding box center [313, 179] width 173 height 30
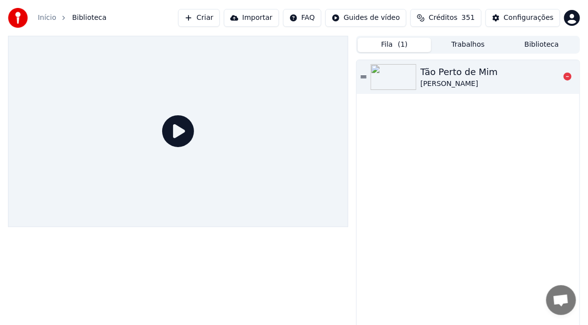
click at [386, 75] on img at bounding box center [394, 77] width 46 height 26
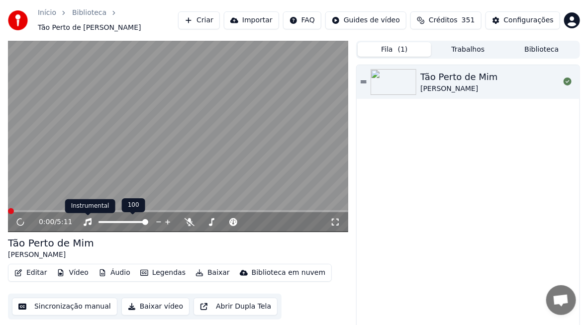
scroll to position [15, 0]
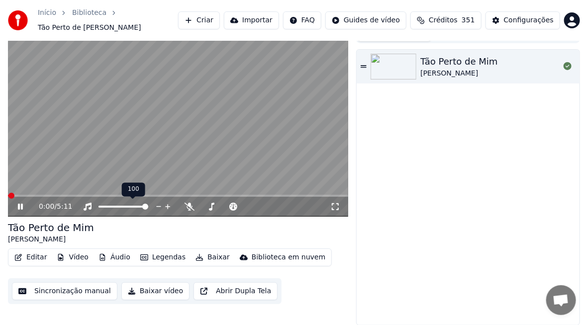
click at [148, 210] on span at bounding box center [145, 207] width 6 height 6
click at [151, 291] on button "Baixar vídeo" at bounding box center [155, 292] width 68 height 18
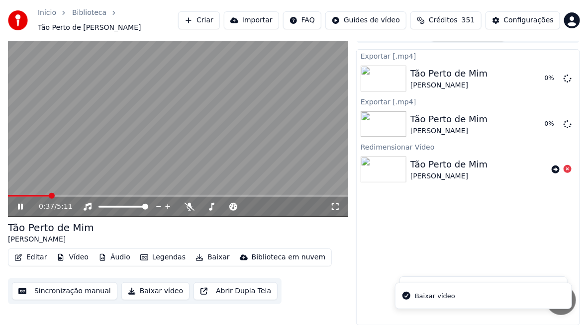
click at [19, 208] on icon at bounding box center [20, 207] width 5 height 6
click at [554, 300] on span "Bate-papo aberto" at bounding box center [561, 302] width 16 height 14
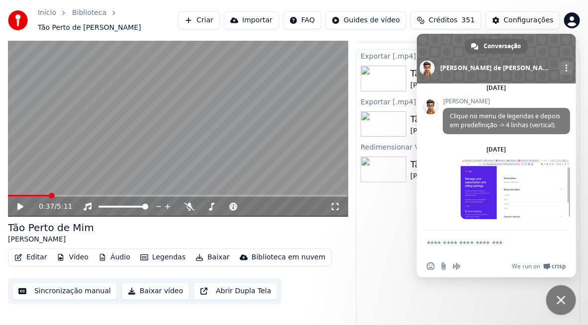
scroll to position [2590, 0]
type textarea "*"
click at [575, 23] on html "Início Biblioteca Tão Perto de [PERSON_NAME] Importar FAQ Guides de vídeo Crédi…" at bounding box center [294, 147] width 588 height 325
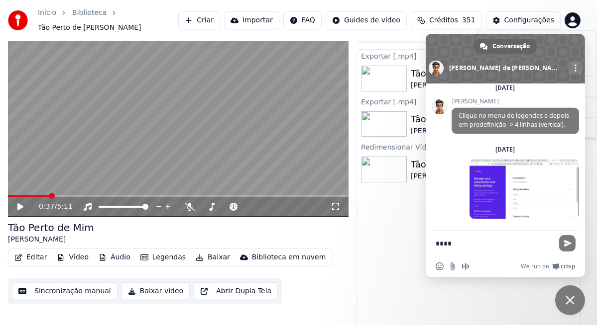
click at [573, 299] on html "Início Biblioteca Tão Perto de [PERSON_NAME] Importar FAQ Guides de vídeo Crédi…" at bounding box center [298, 147] width 597 height 325
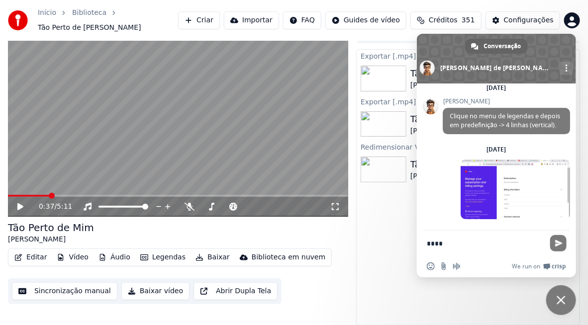
click at [565, 302] on span "Bate-papo" at bounding box center [561, 300] width 9 height 9
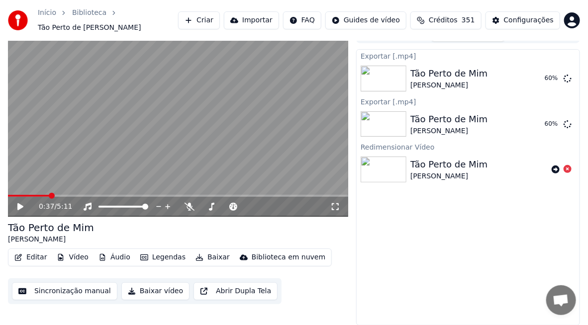
click at [571, 17] on html "Início Biblioteca Tão Perto de [PERSON_NAME] Importar FAQ Guides de vídeo Crédi…" at bounding box center [294, 147] width 588 height 325
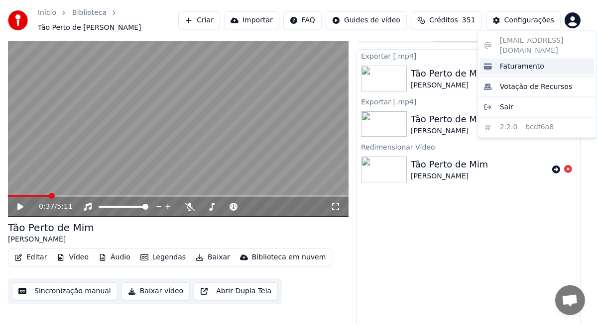
click at [515, 61] on span "Faturamento" at bounding box center [522, 66] width 44 height 10
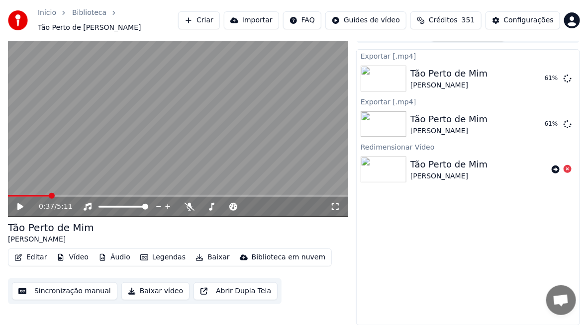
click at [552, 301] on span "Bate-papo aberto" at bounding box center [561, 301] width 30 height 30
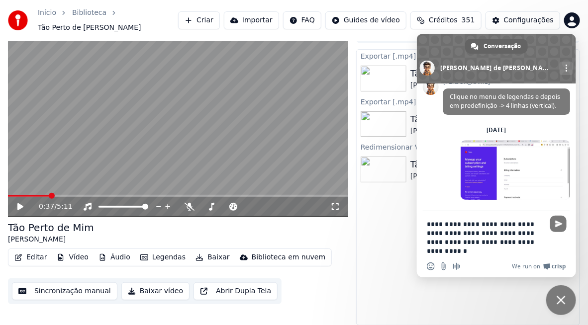
type textarea "**********"
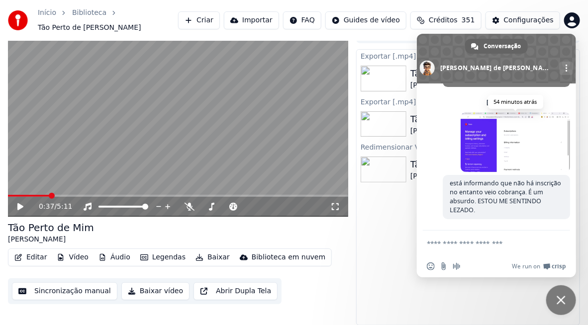
scroll to position [2639, 0]
click at [567, 302] on span "Bate-papo" at bounding box center [561, 301] width 30 height 30
